Goal: Communication & Community: Participate in discussion

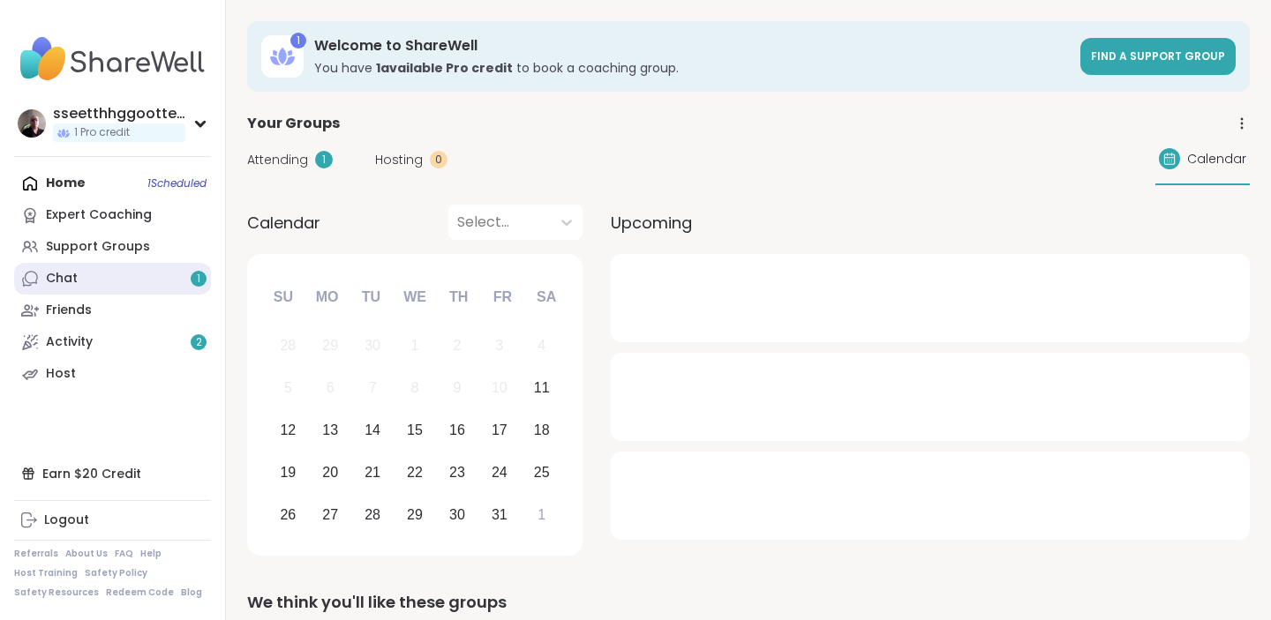
click at [96, 284] on link "Chat 1" at bounding box center [112, 279] width 197 height 32
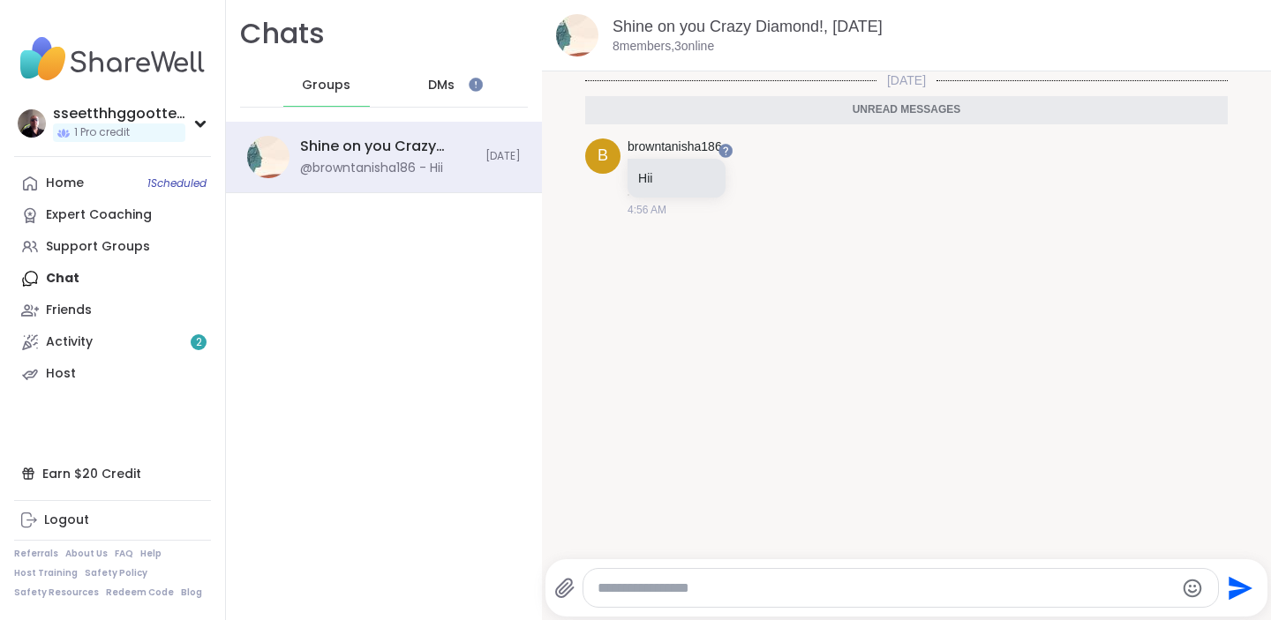
click at [738, 586] on textarea "Type your message" at bounding box center [886, 589] width 576 height 18
type textarea "**"
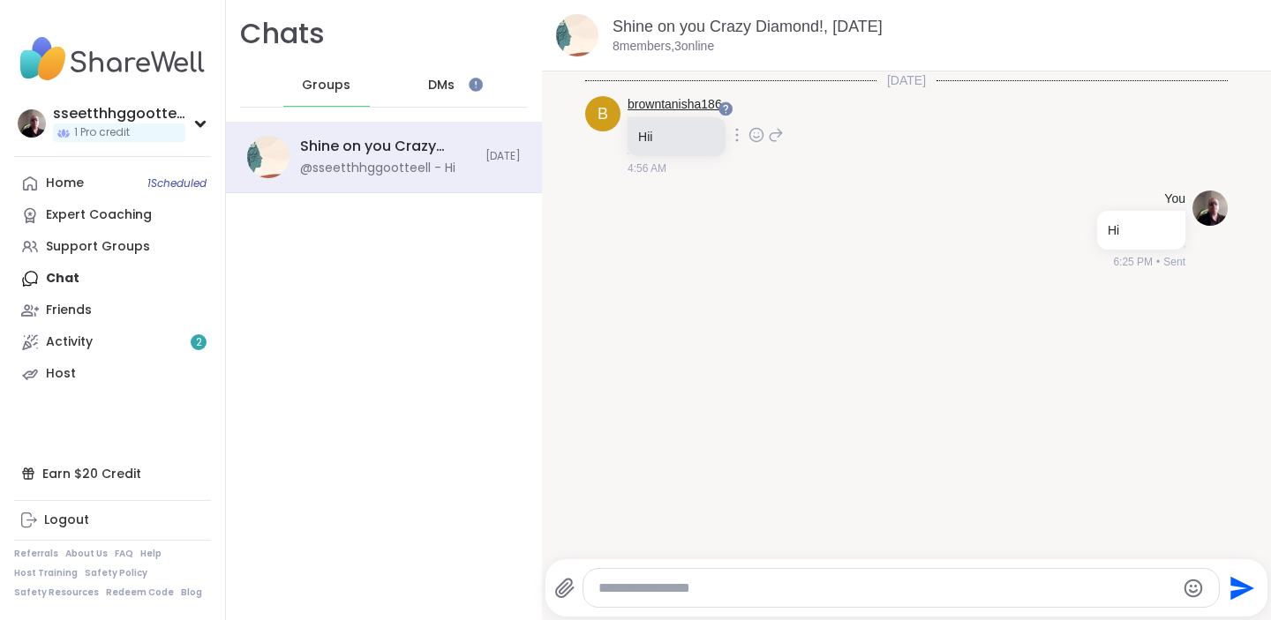
click at [667, 99] on link "browntanisha186" at bounding box center [675, 105] width 94 height 18
click at [432, 81] on span "DMs" at bounding box center [441, 86] width 26 height 18
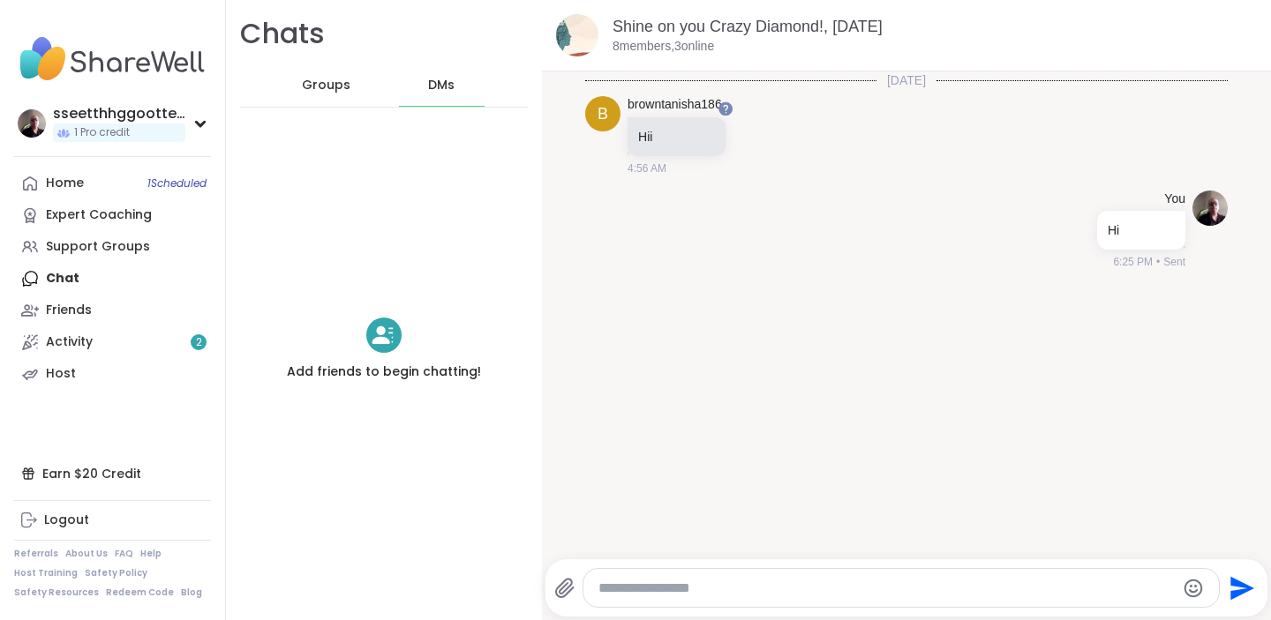
click at [333, 86] on span "Groups" at bounding box center [326, 86] width 49 height 18
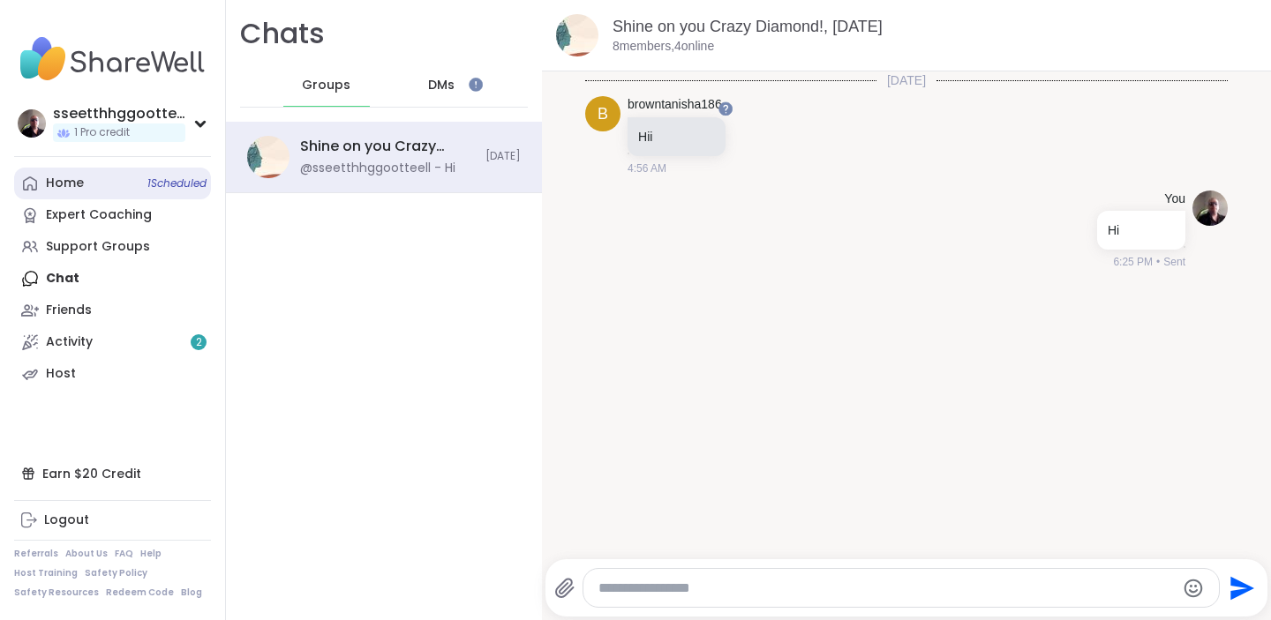
click at [108, 177] on link "Home 1 Scheduled" at bounding box center [112, 184] width 197 height 32
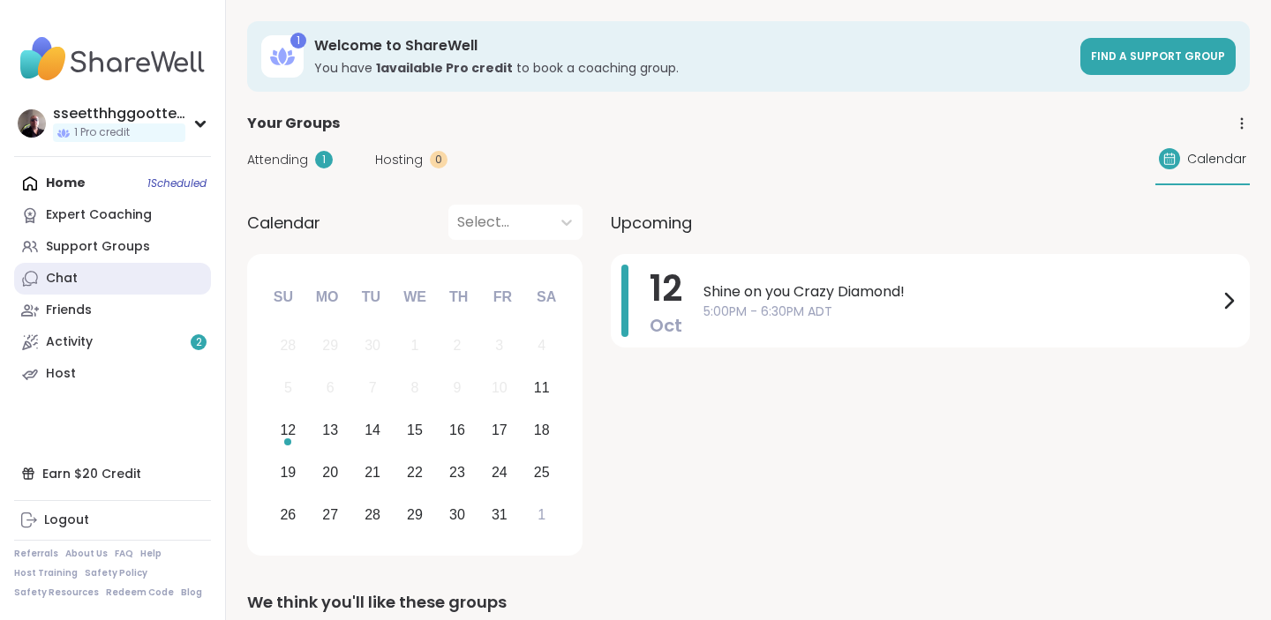
click at [78, 269] on link "Chat" at bounding box center [112, 279] width 197 height 32
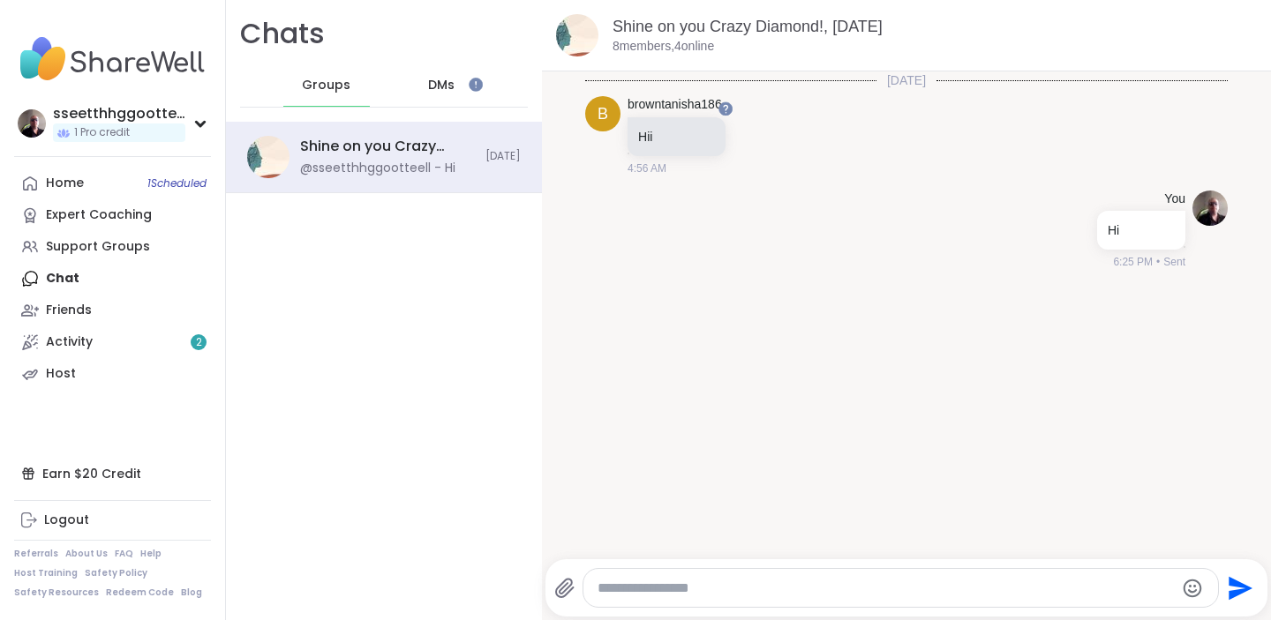
scroll to position [4, 0]
click at [668, 102] on link "browntanisha186" at bounding box center [675, 102] width 94 height 18
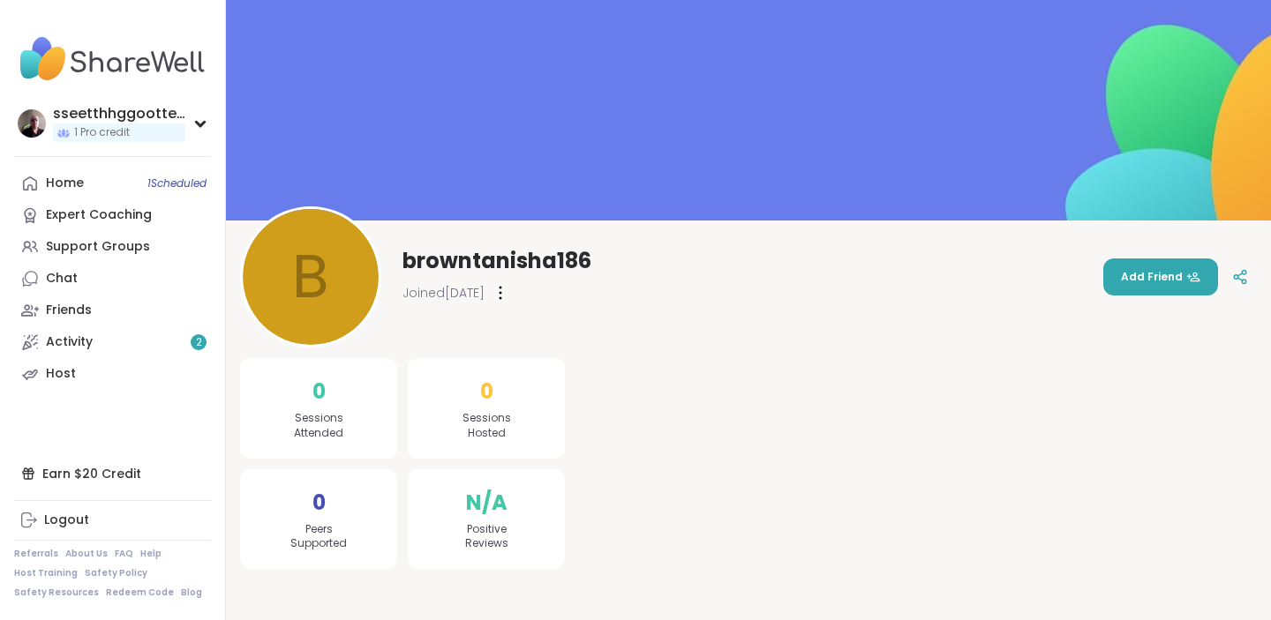
click at [502, 291] on icon at bounding box center [501, 293] width 4 height 14
click at [121, 335] on link "Activity 2" at bounding box center [112, 343] width 197 height 32
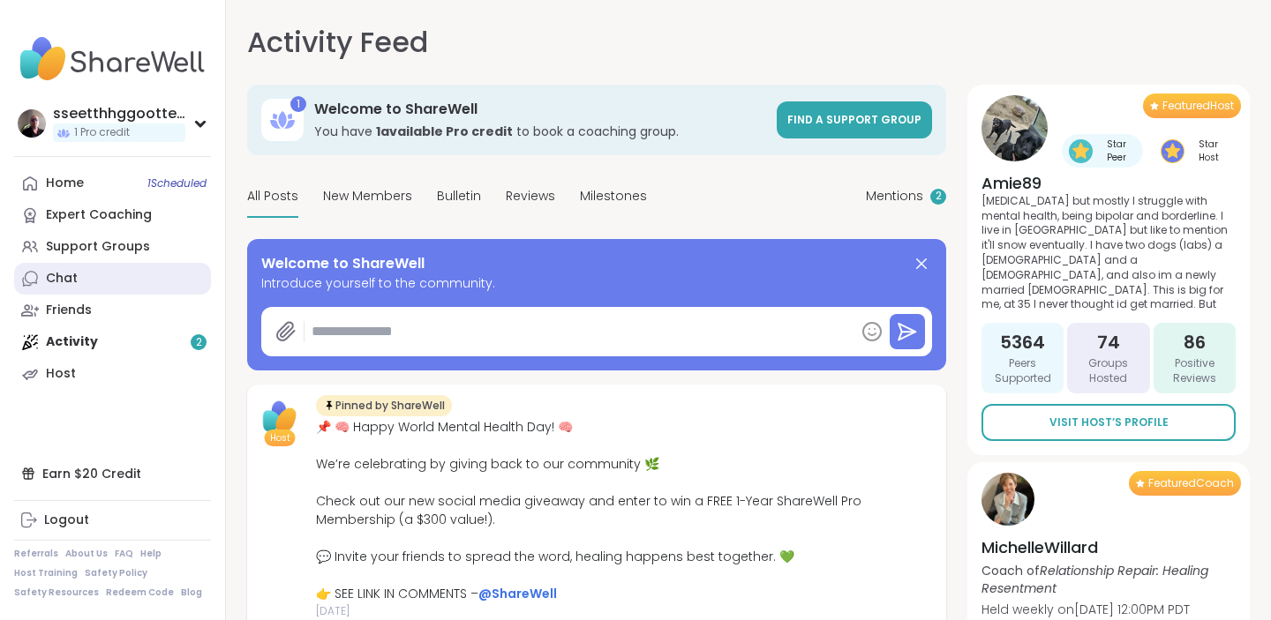
click at [77, 279] on link "Chat" at bounding box center [112, 279] width 197 height 32
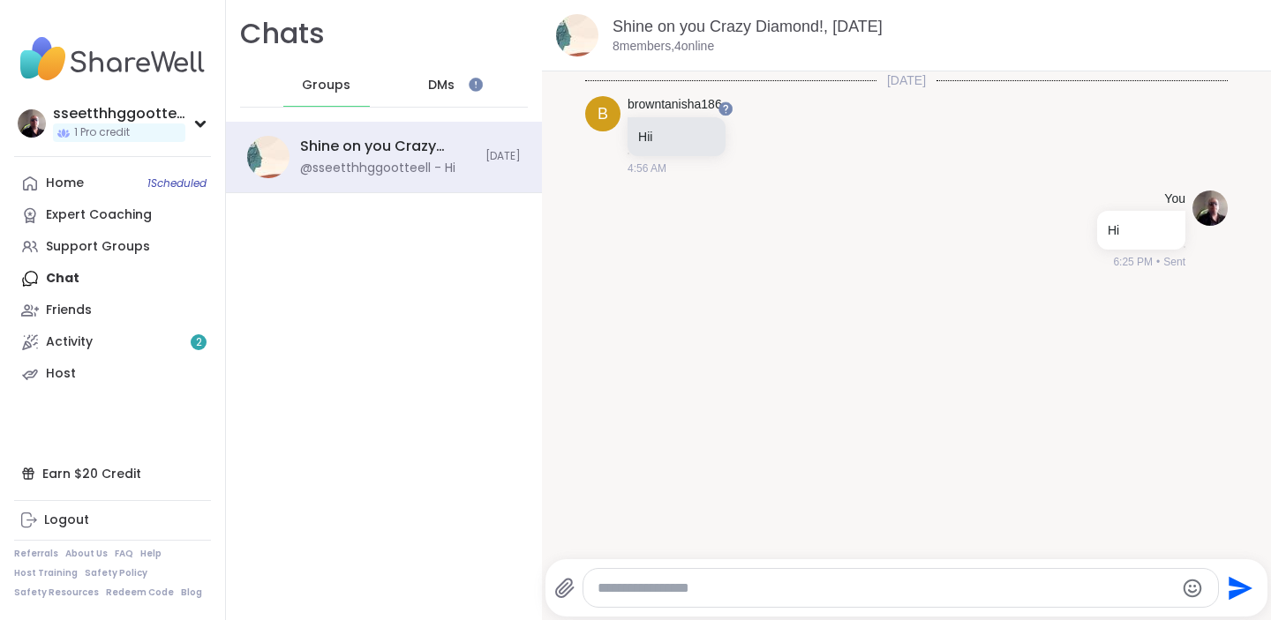
click at [431, 79] on span "DMs" at bounding box center [441, 86] width 26 height 18
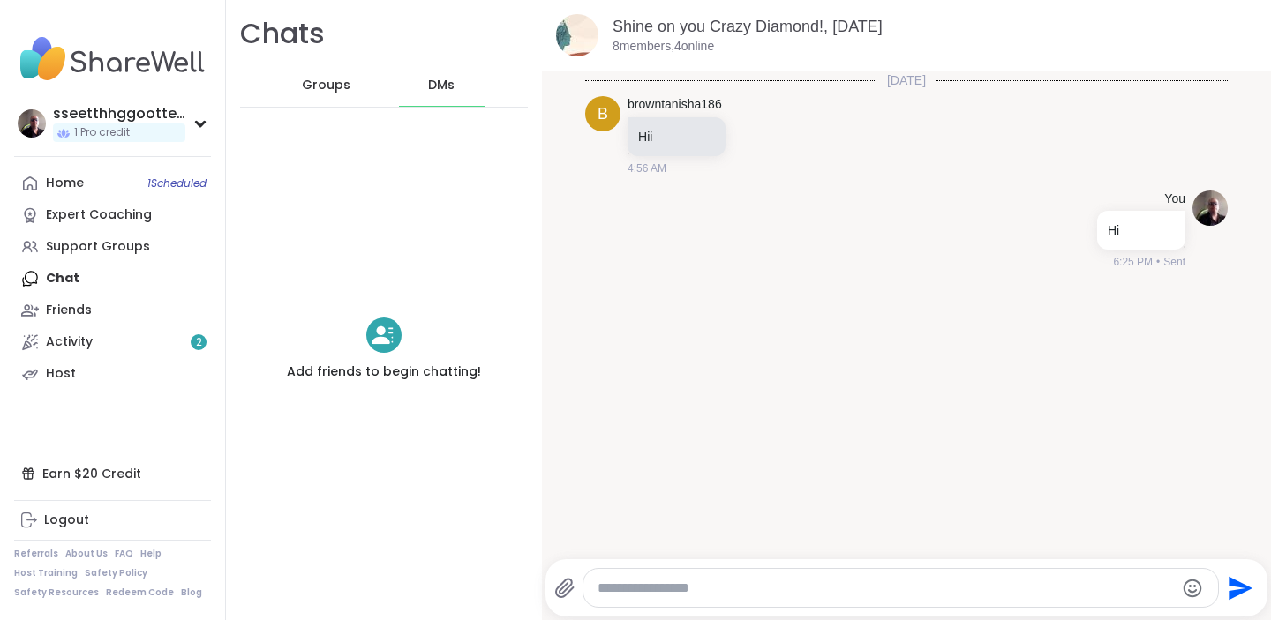
click at [320, 77] on span "Groups" at bounding box center [326, 86] width 49 height 18
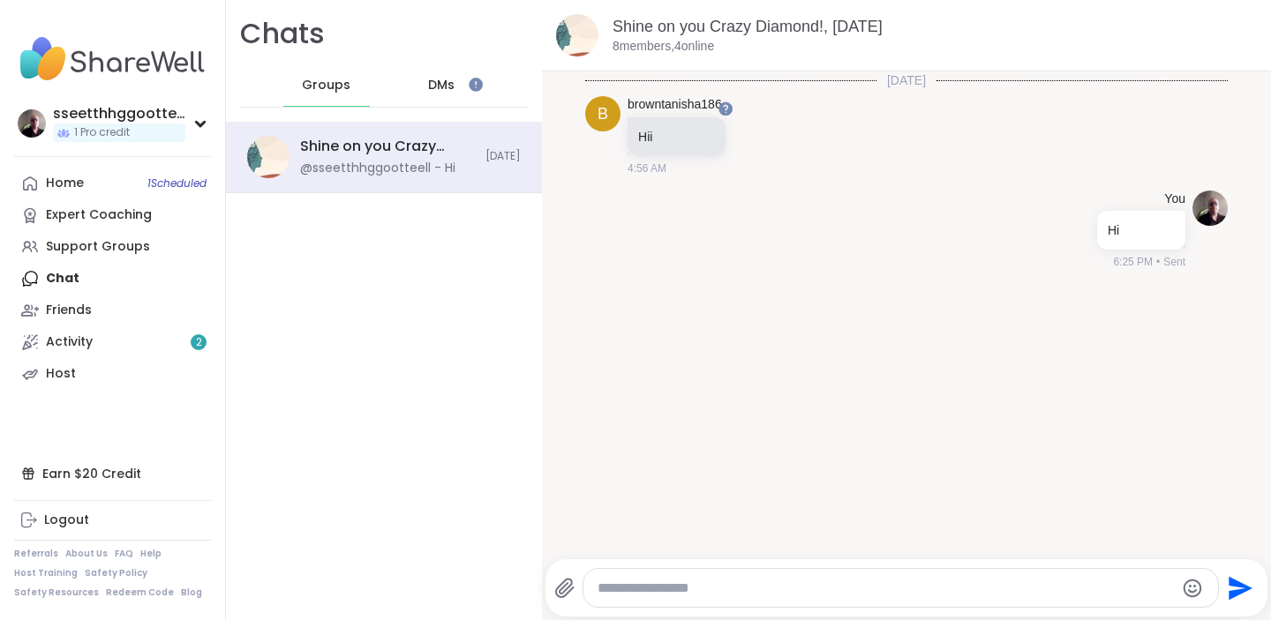
click at [432, 82] on span "DMs" at bounding box center [441, 86] width 26 height 18
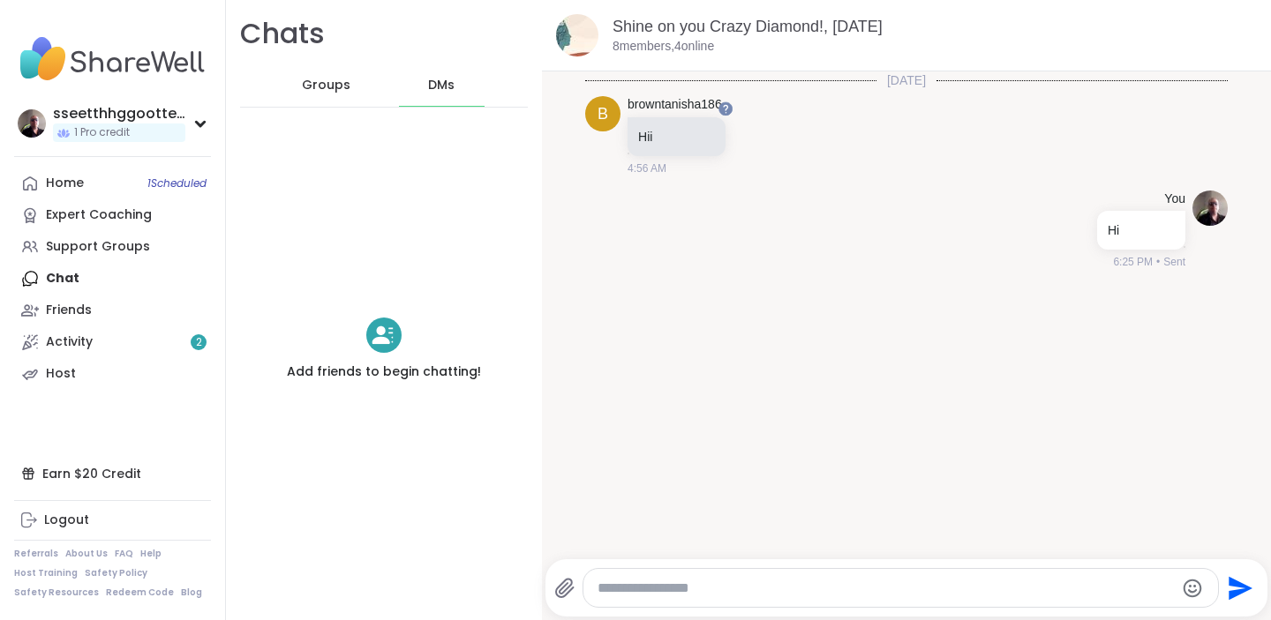
click at [310, 84] on span "Groups" at bounding box center [326, 86] width 49 height 18
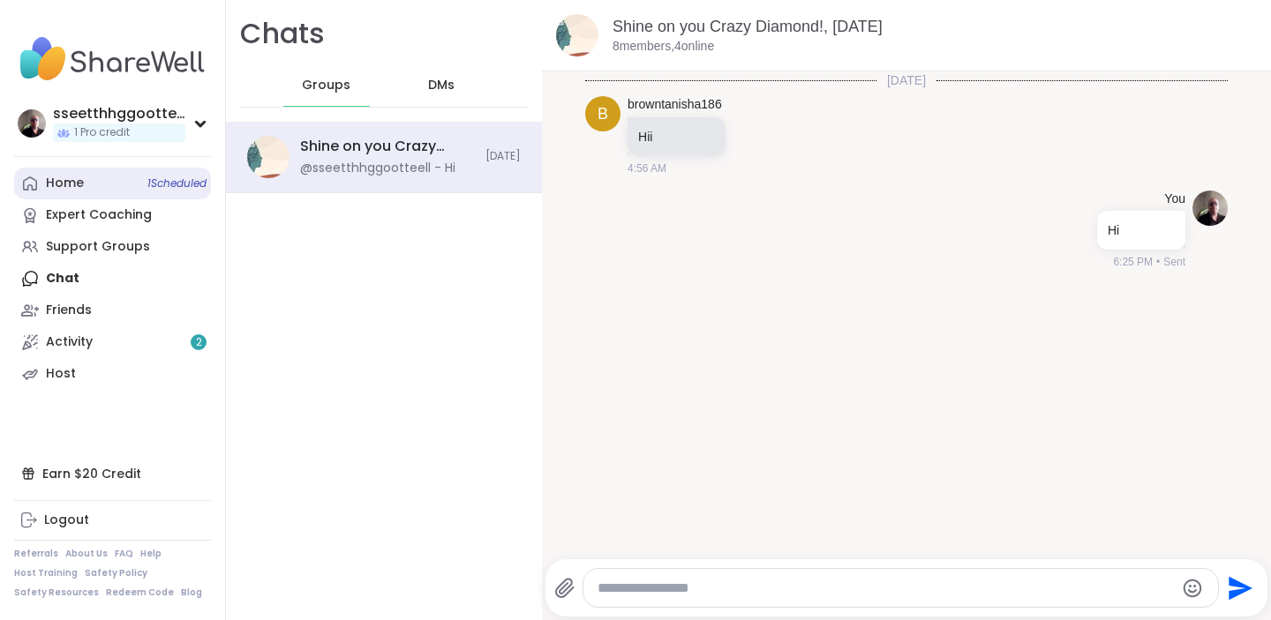
click at [68, 182] on div "Home 1 Scheduled" at bounding box center [65, 184] width 38 height 18
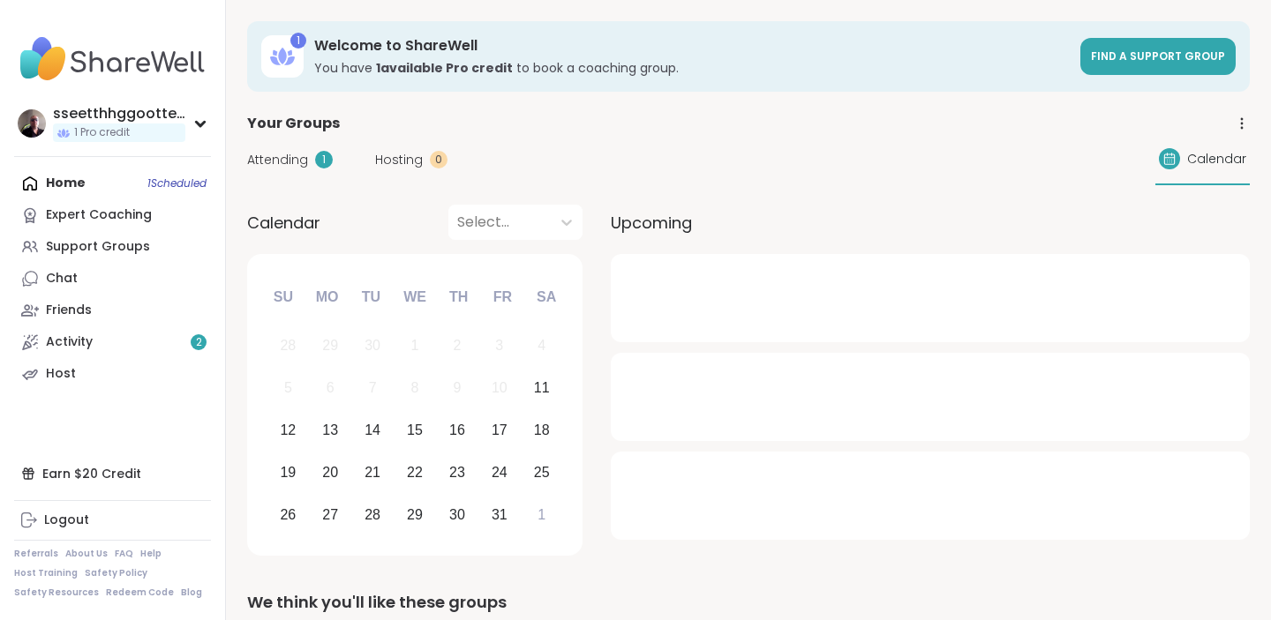
click at [271, 159] on span "Attending" at bounding box center [277, 160] width 61 height 19
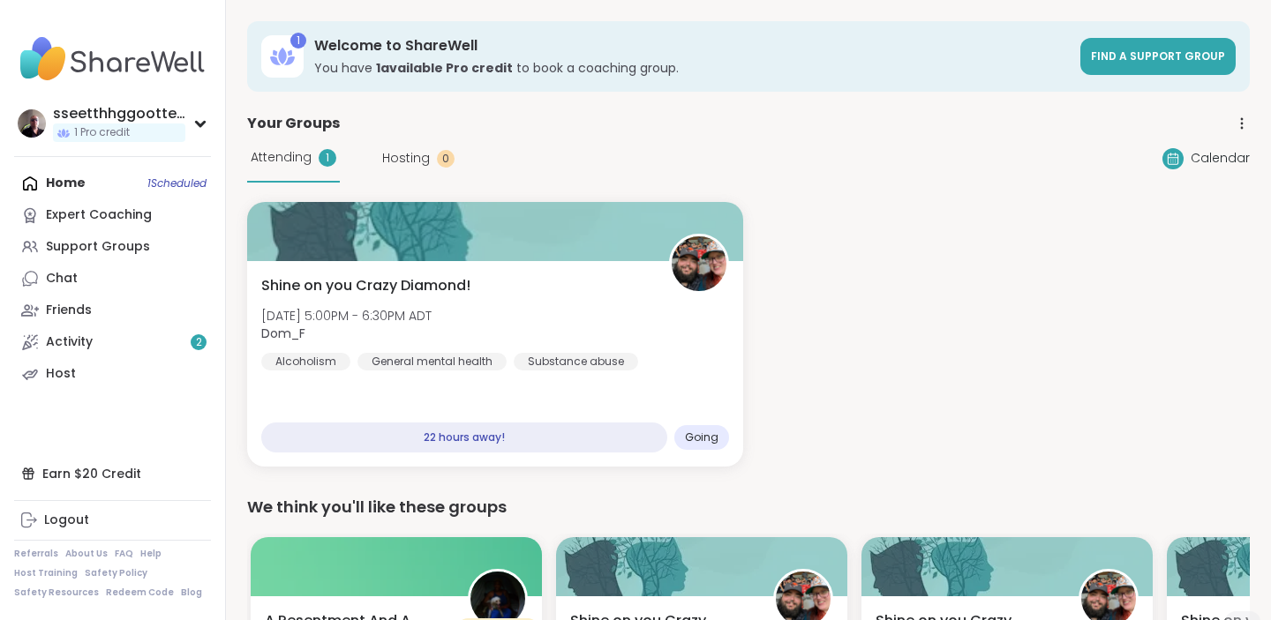
click at [71, 184] on div "Home 1 Scheduled Expert Coaching Support Groups Chat Friends Activity 2 Host" at bounding box center [112, 279] width 197 height 222
click at [89, 335] on div "Activity 2" at bounding box center [69, 343] width 47 height 18
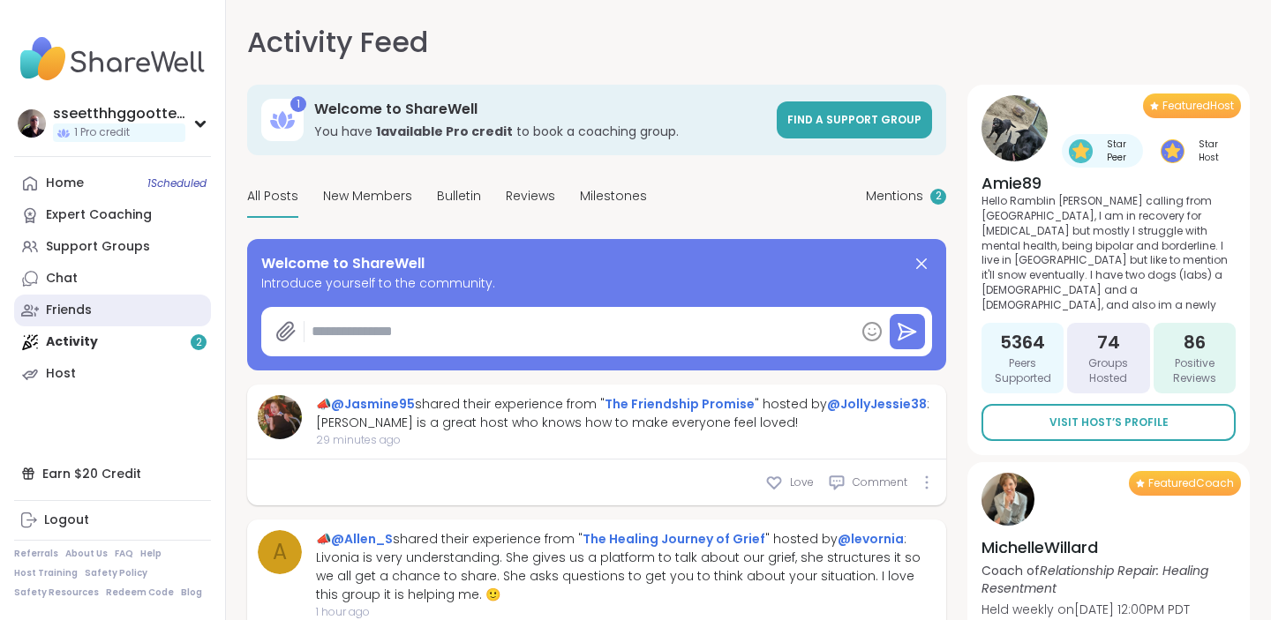
type textarea "*"
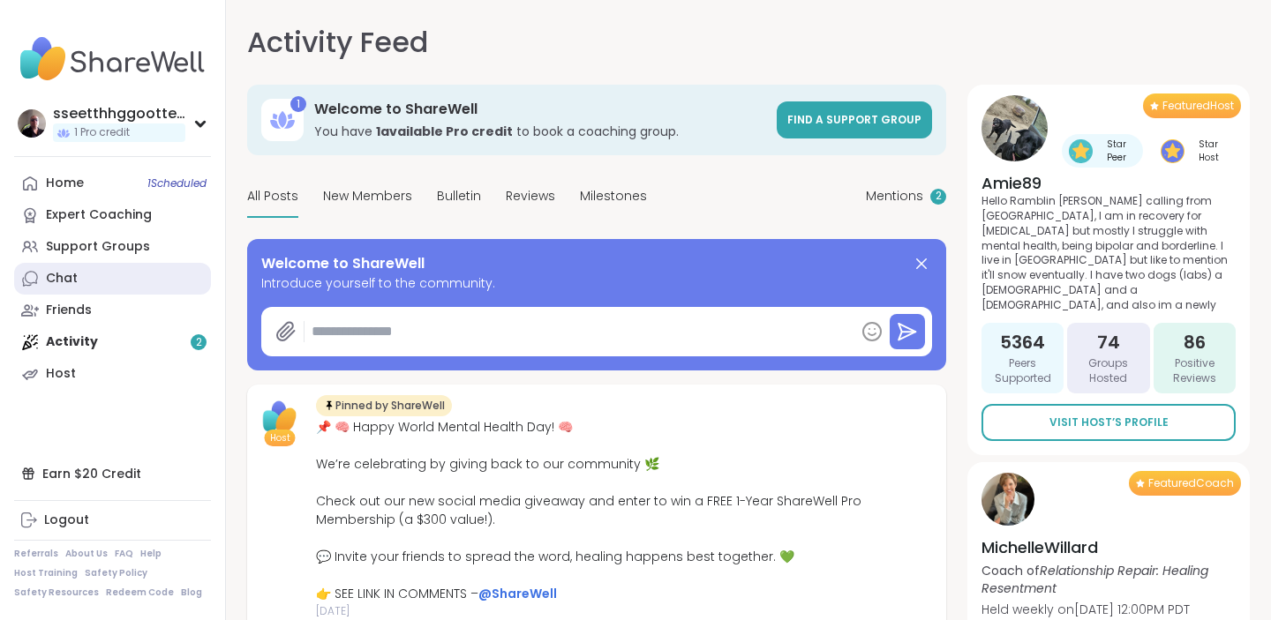
click at [83, 270] on link "Chat" at bounding box center [112, 279] width 197 height 32
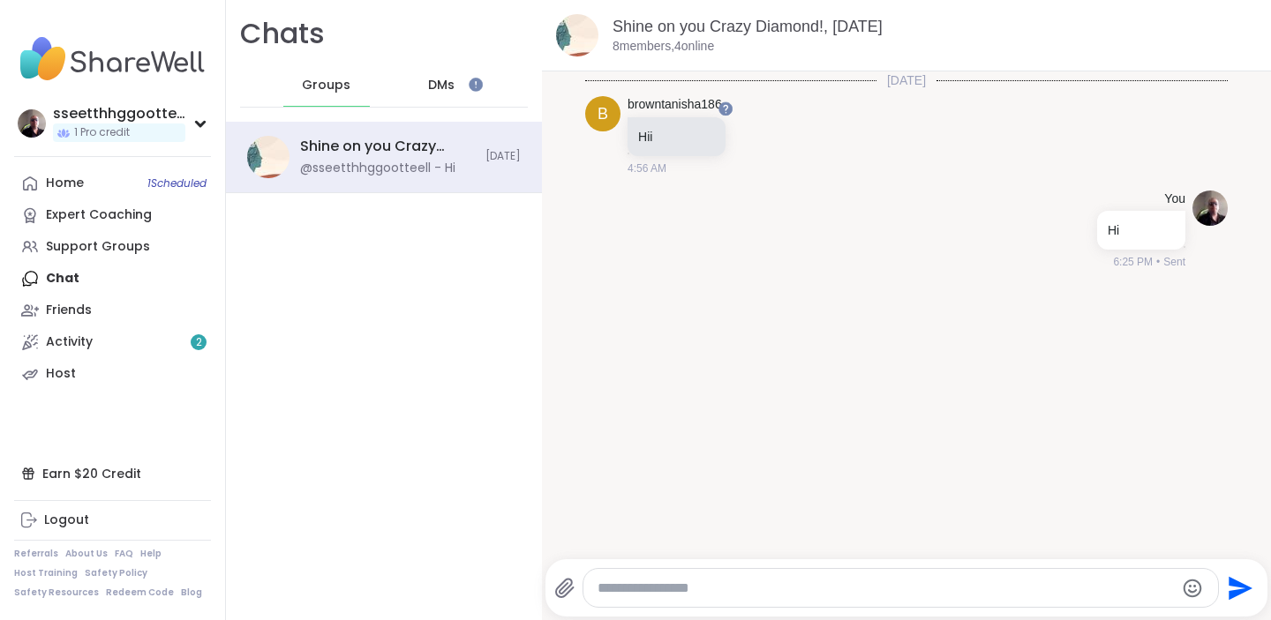
click at [775, 593] on textarea "Type your message" at bounding box center [886, 589] width 576 height 18
